Goal: Task Accomplishment & Management: Manage account settings

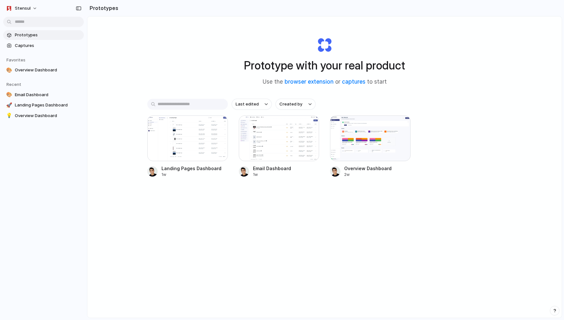
click at [23, 34] on span "Prototypes" at bounding box center [48, 35] width 66 height 6
click at [21, 7] on span "Stensul" at bounding box center [23, 8] width 16 height 6
click at [76, 73] on span "Neutral dark" at bounding box center [74, 74] width 25 height 6
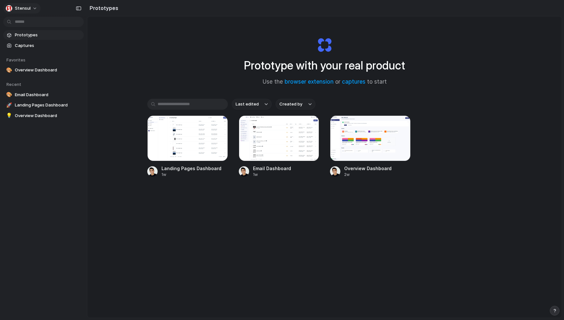
click at [24, 5] on span "Stensul" at bounding box center [23, 8] width 16 height 6
click at [74, 86] on span "Forest" at bounding box center [68, 84] width 13 height 6
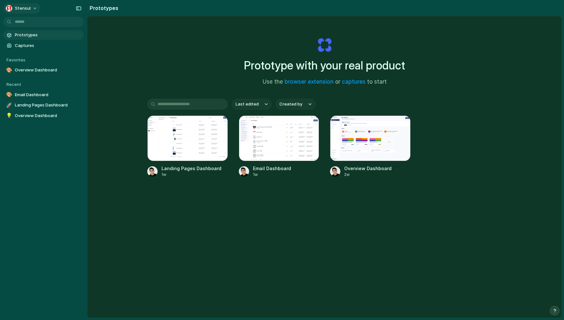
click at [23, 9] on span "Stensul" at bounding box center [23, 8] width 16 height 6
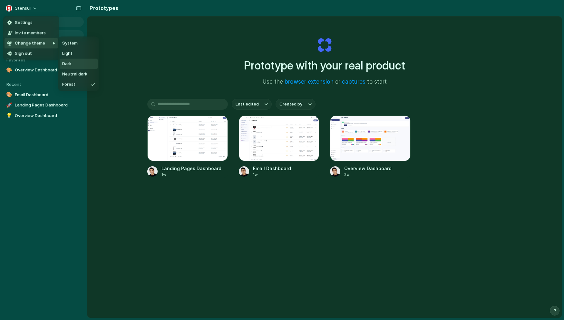
click at [72, 63] on li "Dark" at bounding box center [79, 64] width 38 height 10
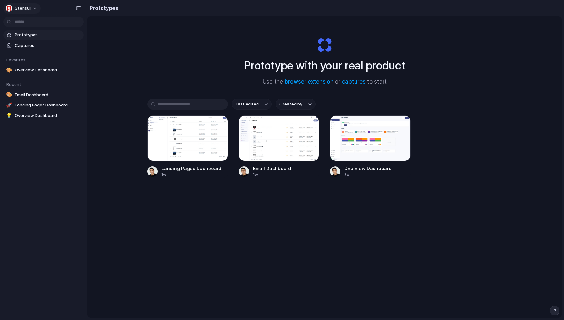
click at [34, 7] on button "Stensul" at bounding box center [21, 8] width 37 height 10
click at [28, 24] on span "Settings" at bounding box center [24, 23] width 18 height 6
click at [30, 6] on button "Stensul" at bounding box center [21, 8] width 37 height 10
click at [29, 22] on span "Settings" at bounding box center [24, 23] width 18 height 6
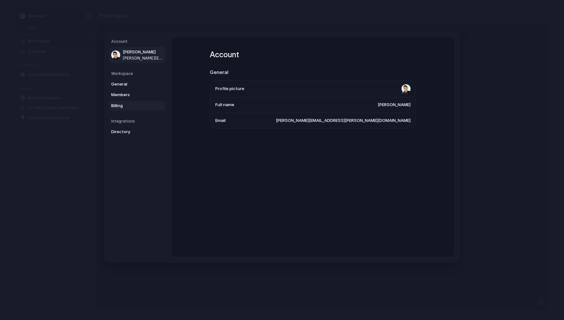
click at [120, 103] on span "Billing" at bounding box center [131, 106] width 41 height 6
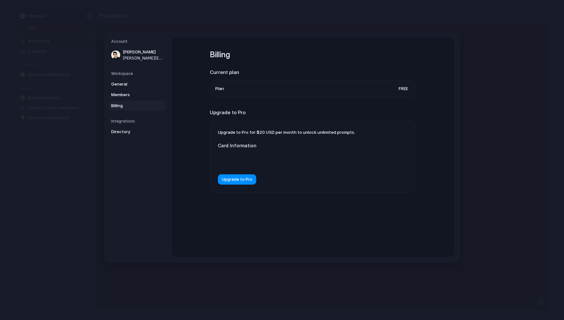
click at [401, 90] on span "Free" at bounding box center [403, 89] width 14 height 6
